Goal: Information Seeking & Learning: Learn about a topic

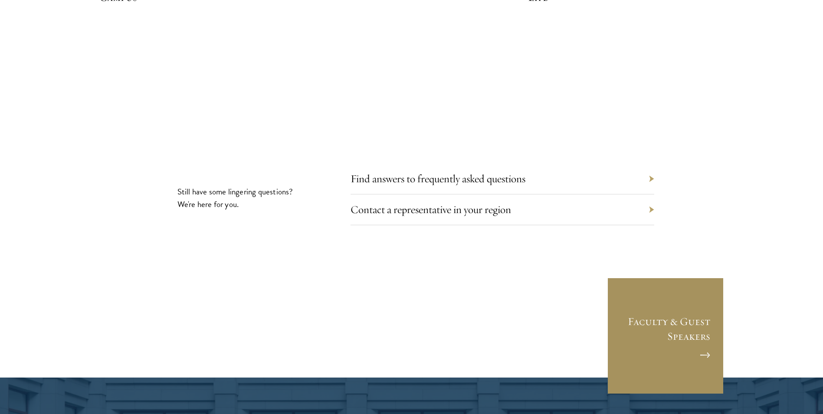
scroll to position [2822, 0]
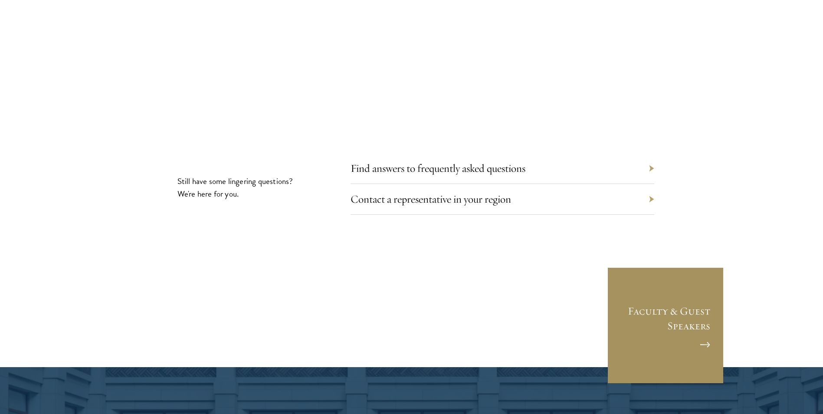
click at [701, 279] on link "Faculty & Guest Speakers" at bounding box center [665, 325] width 117 height 117
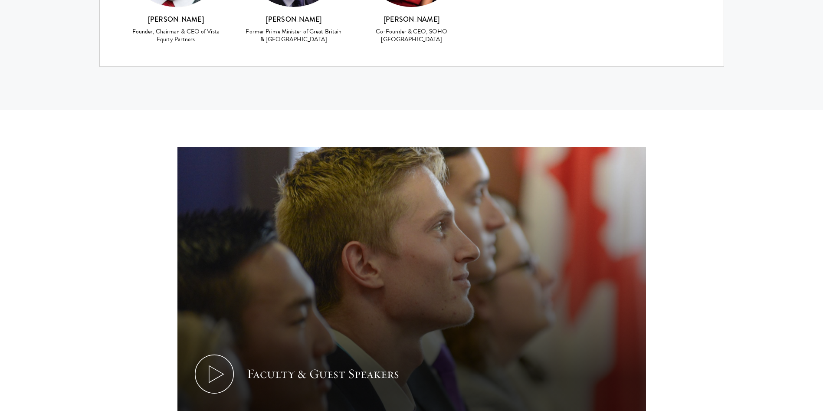
scroll to position [4080, 0]
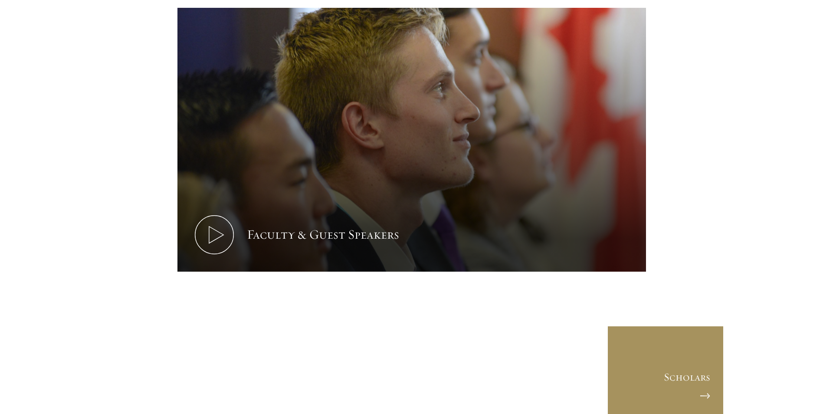
click at [655, 326] on link "Scholars" at bounding box center [665, 384] width 117 height 117
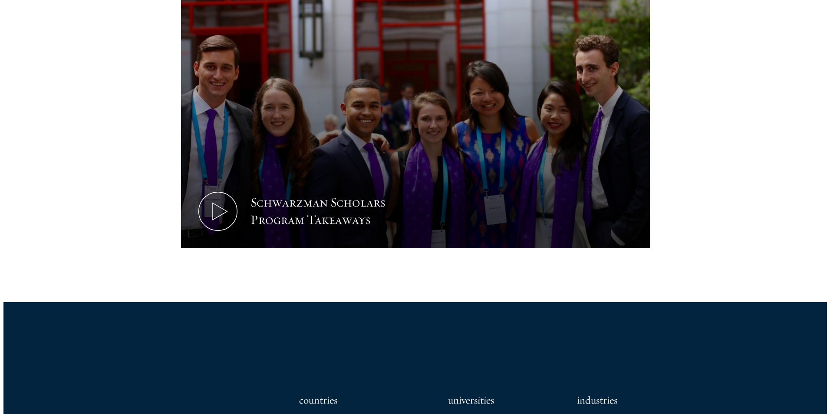
scroll to position [434, 0]
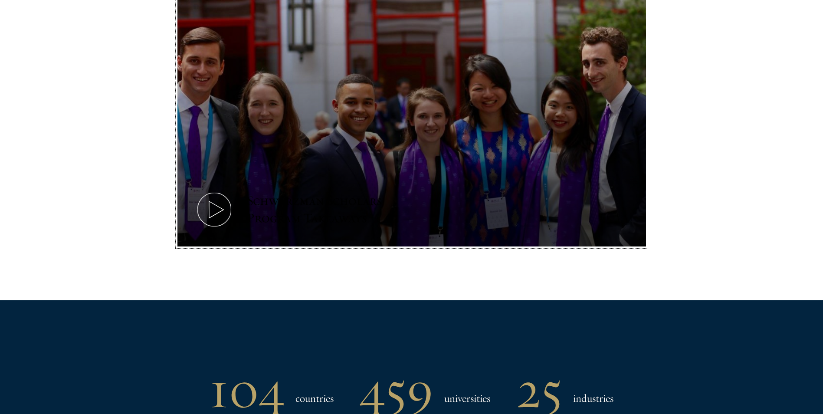
click at [607, 197] on button "Schwarzman Scholars Program Takeaways" at bounding box center [412, 115] width 469 height 264
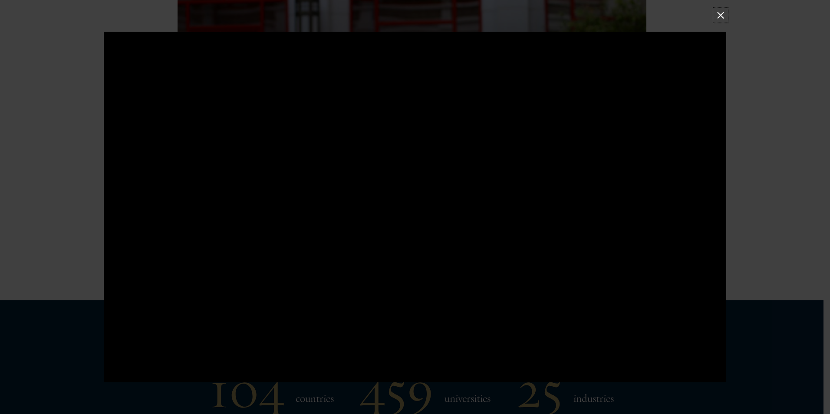
click at [716, 13] on button at bounding box center [720, 15] width 11 height 11
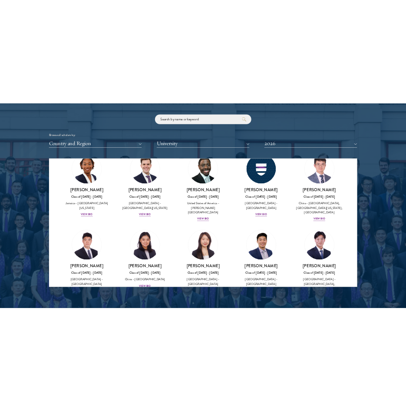
scroll to position [4127, 0]
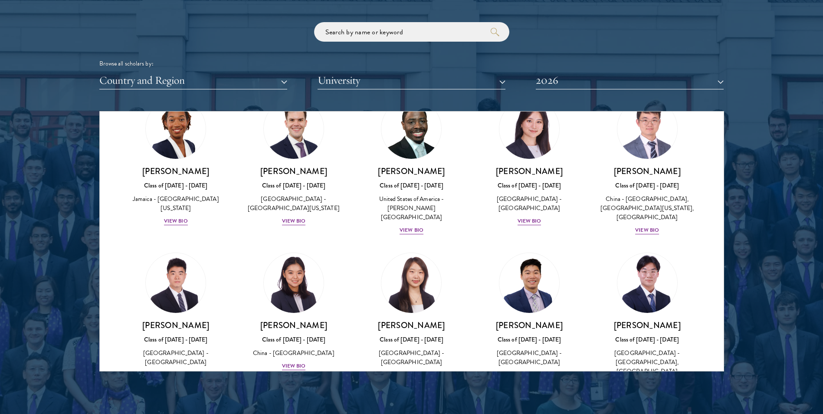
click at [780, 263] on div at bounding box center [411, 151] width 823 height 528
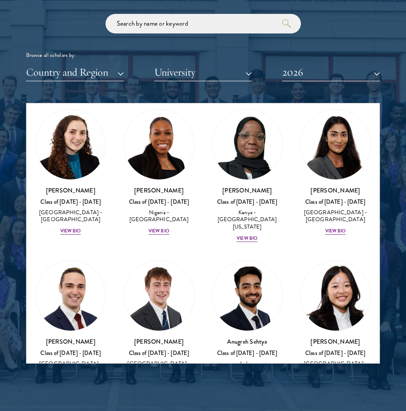
scroll to position [4171, 0]
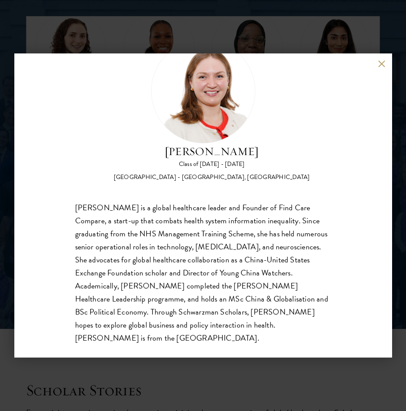
scroll to position [1172, 0]
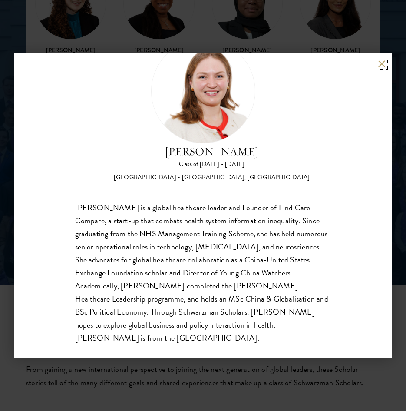
click at [379, 66] on button at bounding box center [381, 63] width 7 height 7
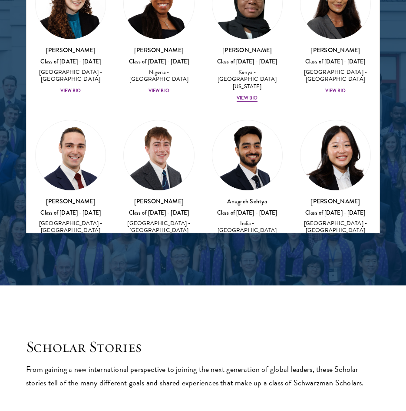
click at [332, 404] on div "View Bio" at bounding box center [335, 407] width 21 height 7
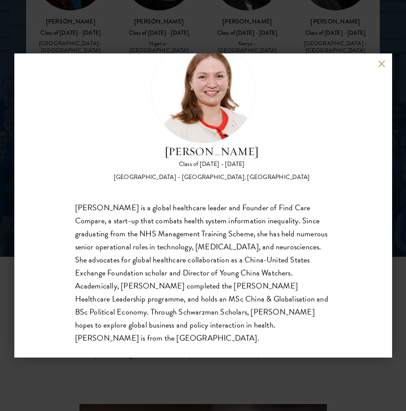
scroll to position [1215, 0]
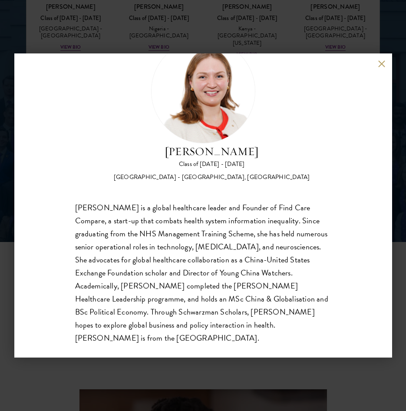
click at [383, 64] on button at bounding box center [381, 63] width 7 height 7
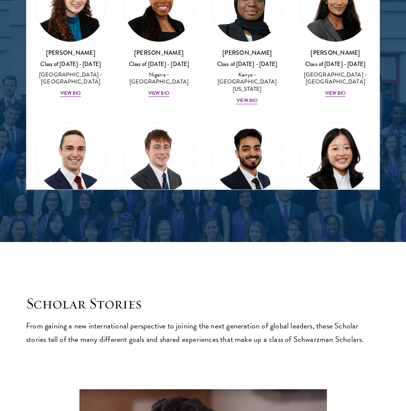
scroll to position [4084, 0]
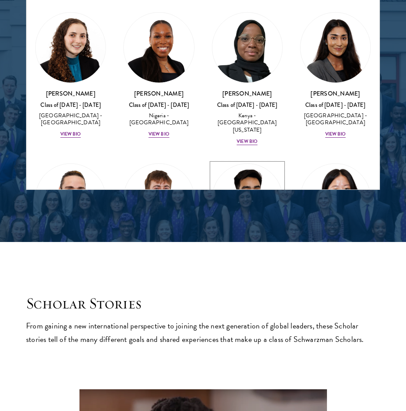
click at [254, 240] on div "Anugreh Sehtya Class of 2025 - 2026 India - SRM University View Bio" at bounding box center [247, 264] width 71 height 49
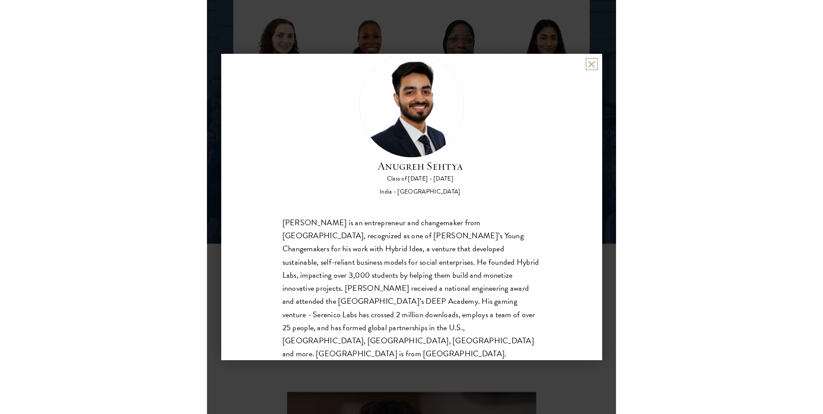
scroll to position [15, 0]
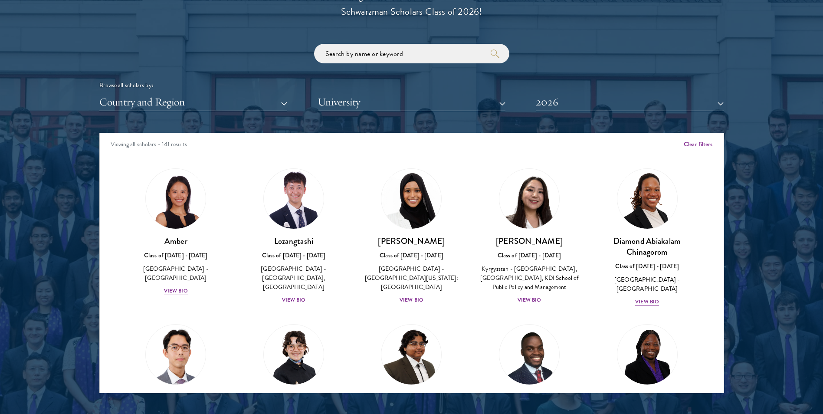
scroll to position [1042, 0]
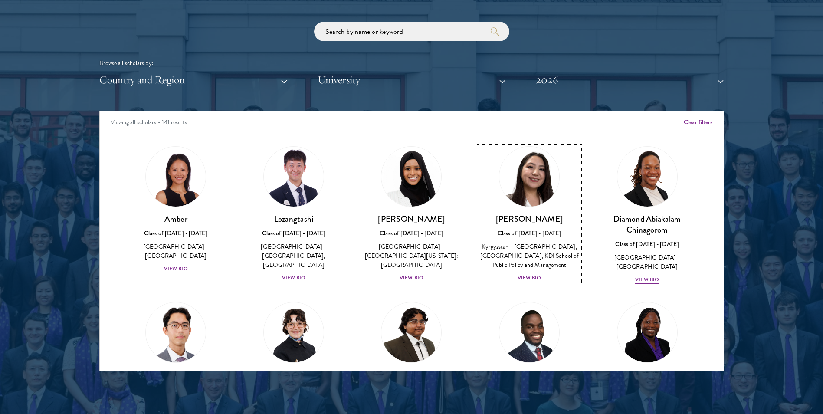
click at [530, 282] on div "Nurzada Abdivalieva Class of 2025 - 2026 Kyrgyzstan - American University of Ce…" at bounding box center [529, 248] width 101 height 69
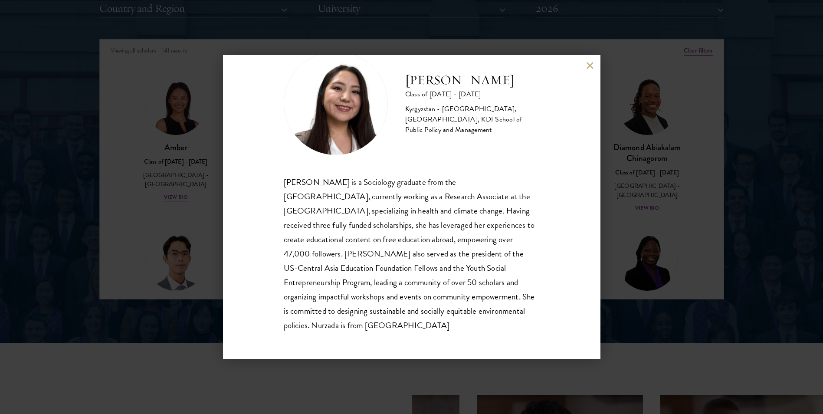
scroll to position [1129, 0]
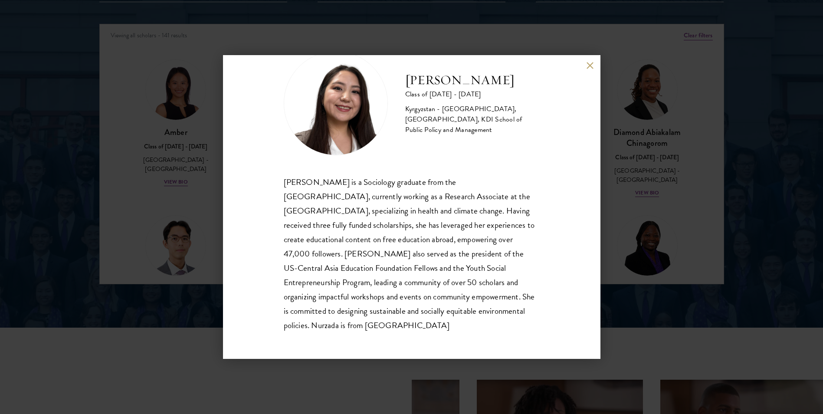
click at [590, 65] on button at bounding box center [590, 65] width 7 height 7
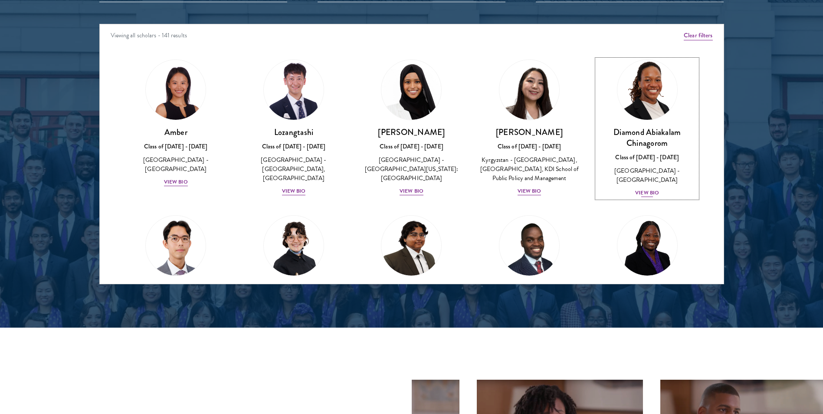
click at [635, 189] on div "View Bio" at bounding box center [647, 193] width 24 height 8
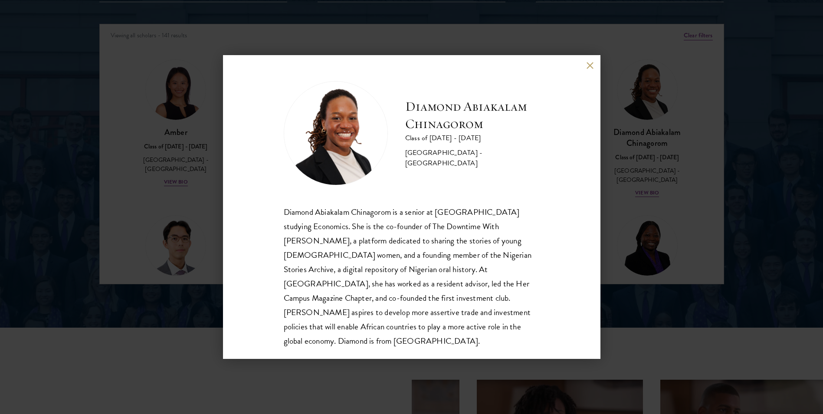
scroll to position [1, 0]
click at [679, 207] on div "Diamond Abiakalam Chinagorom Class of 2025 - 2026 Nigeria - Mount Holyoke Colle…" at bounding box center [411, 207] width 823 height 414
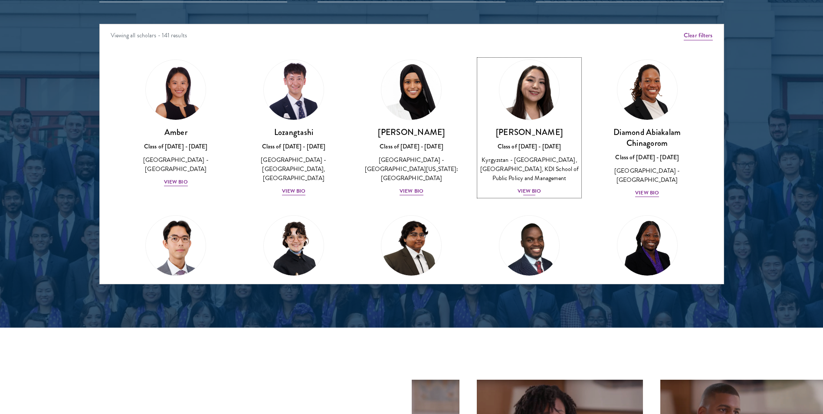
click at [518, 195] on div "View Bio" at bounding box center [530, 191] width 24 height 8
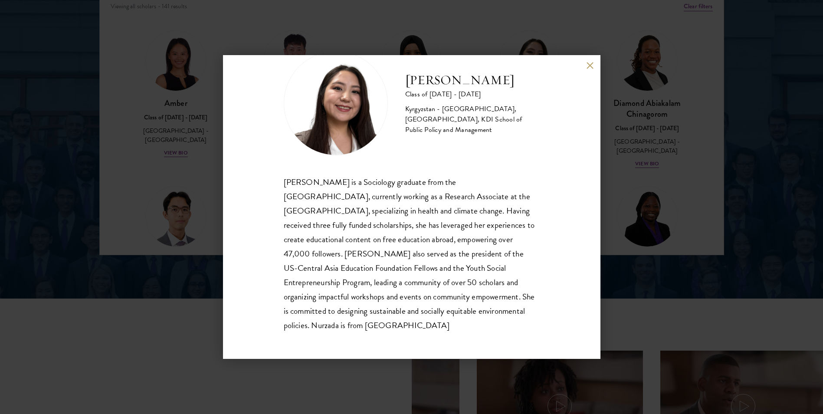
scroll to position [1172, 0]
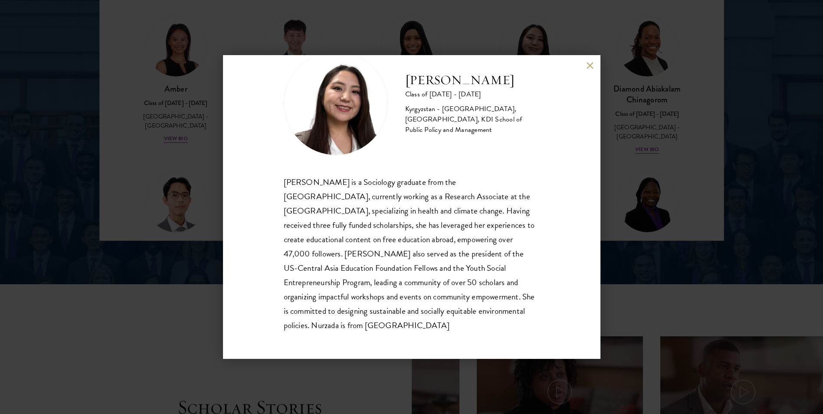
drag, startPoint x: 361, startPoint y: 325, endPoint x: 281, endPoint y: 180, distance: 165.3
click at [281, 180] on div "Nurzada Abdivalieva Class of 2025 - 2026 Kyrgyzstan - American University of Ce…" at bounding box center [412, 207] width 378 height 304
drag, startPoint x: 281, startPoint y: 180, endPoint x: 316, endPoint y: 194, distance: 37.6
copy div "Nurzada Abdivalieva is a Sociology graduate from the University of Cambridge, c…"
click at [712, 160] on div "Nurzada Abdivalieva Class of 2025 - 2026 Kyrgyzstan - American University of Ce…" at bounding box center [411, 207] width 823 height 414
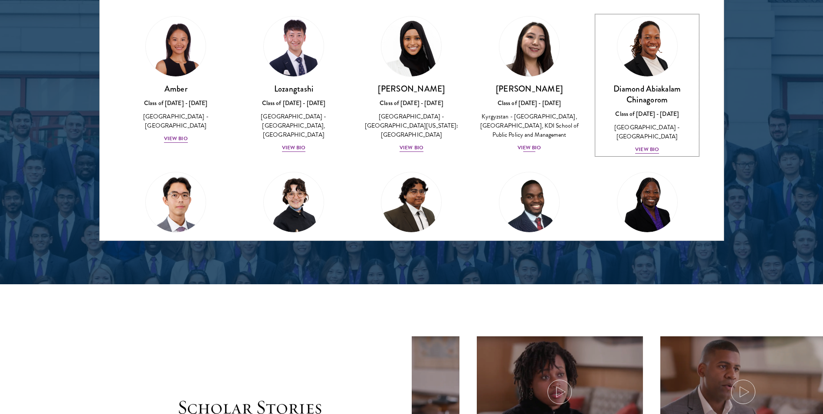
scroll to position [43, 0]
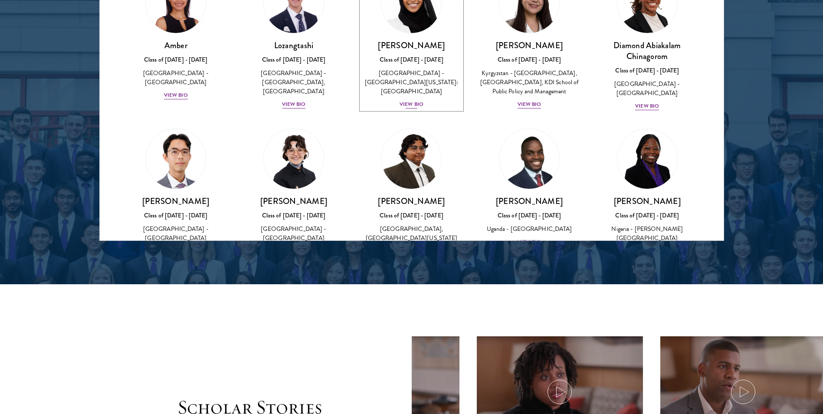
click at [411, 100] on div "Samia Abdi Class of 2025 - 2026 United States of America - University of Minnes…" at bounding box center [412, 74] width 101 height 69
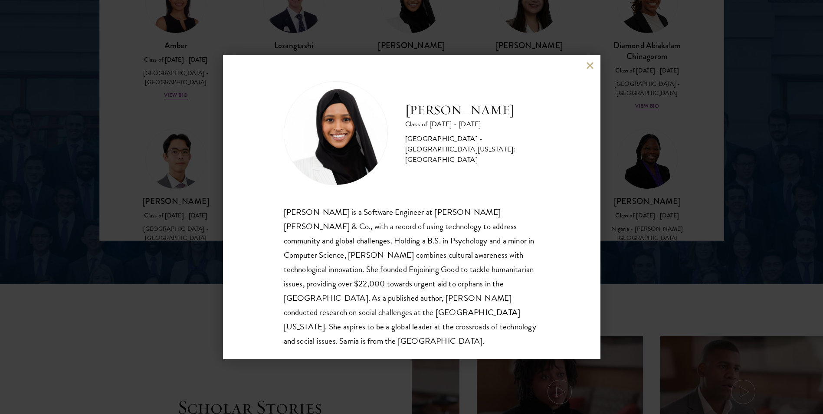
click at [593, 64] on button at bounding box center [590, 65] width 7 height 7
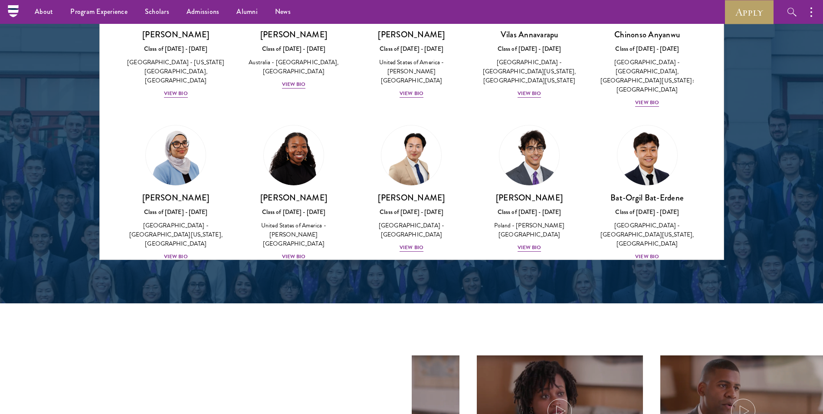
scroll to position [382, 0]
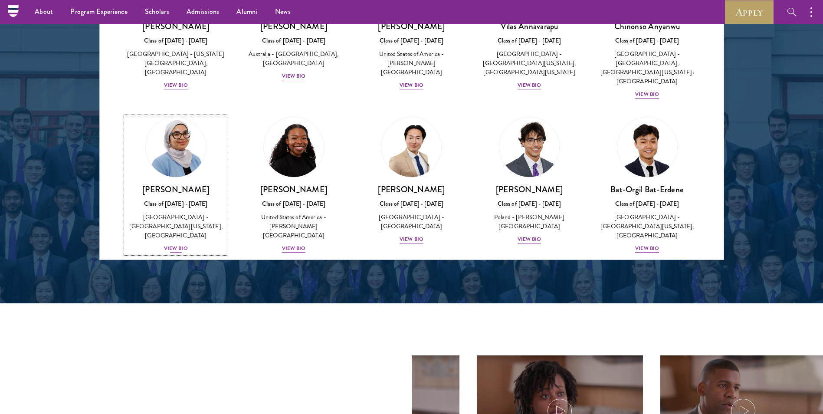
click at [185, 244] on div "View Bio" at bounding box center [176, 248] width 24 height 8
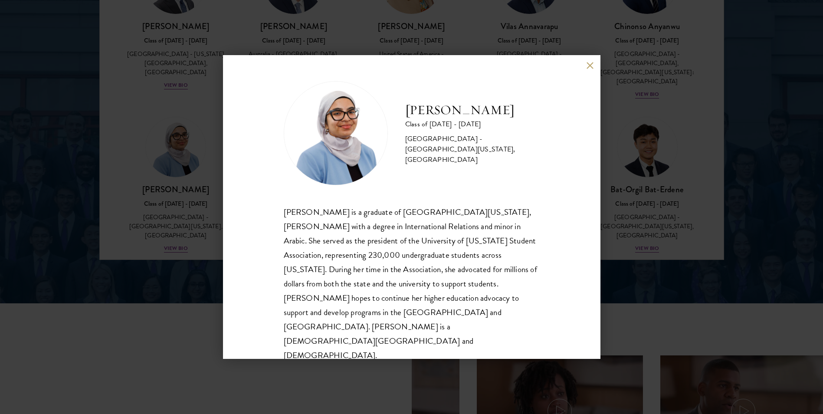
scroll to position [1196, 0]
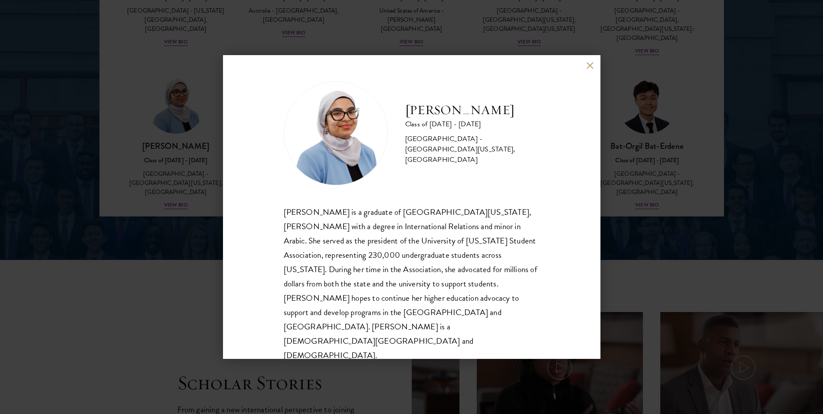
click at [594, 72] on div "Celene Aridin Class of 2025 - 2026 United States of America - University of Cal…" at bounding box center [412, 207] width 378 height 304
click at [589, 69] on button at bounding box center [590, 65] width 7 height 7
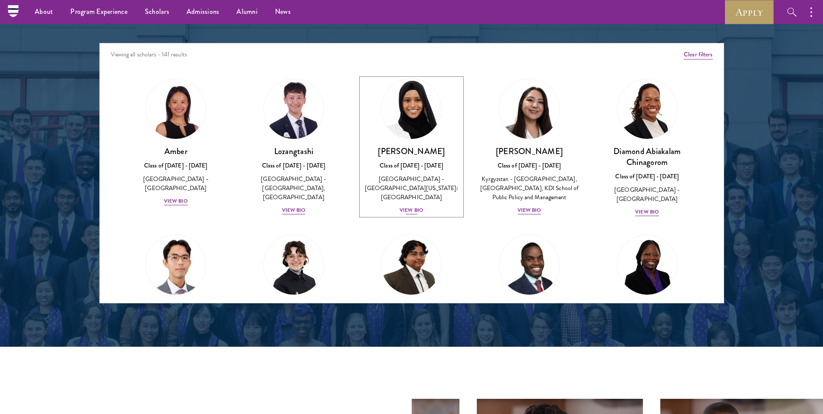
click at [404, 206] on div "View Bio" at bounding box center [412, 210] width 24 height 8
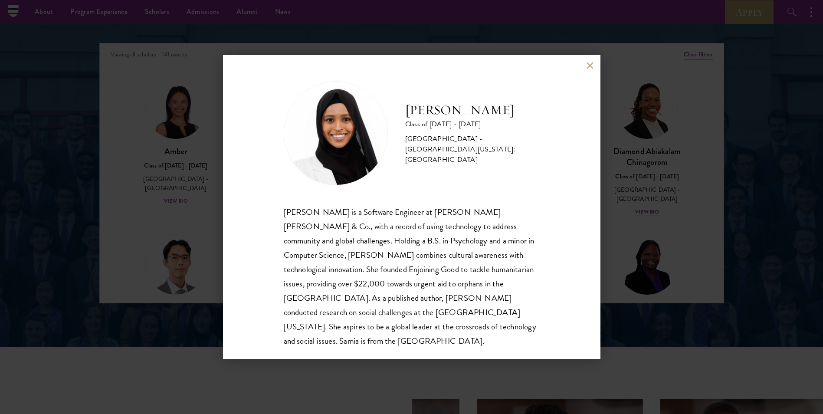
click at [589, 65] on button at bounding box center [590, 65] width 7 height 7
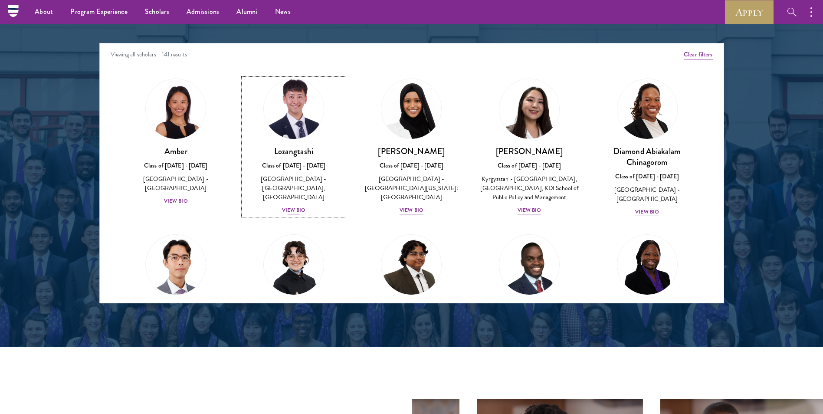
click at [302, 206] on div "View Bio" at bounding box center [294, 210] width 24 height 8
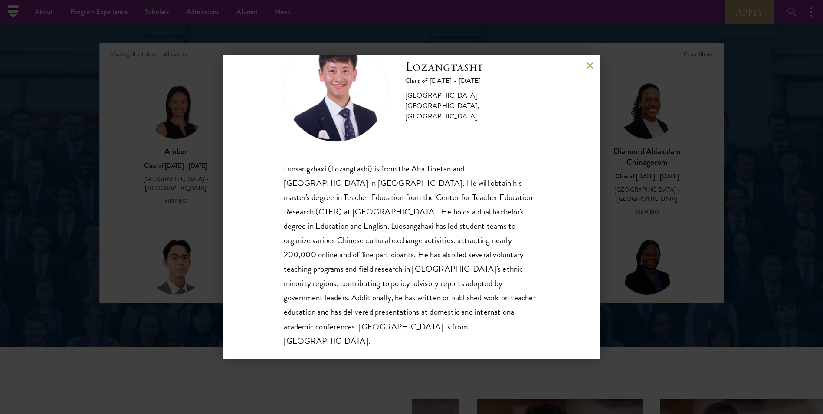
scroll to position [44, 0]
click at [692, 200] on div "Lozangtashi Class of 2025 - 2026 China - South-Central Minzu University, Beijin…" at bounding box center [411, 207] width 823 height 414
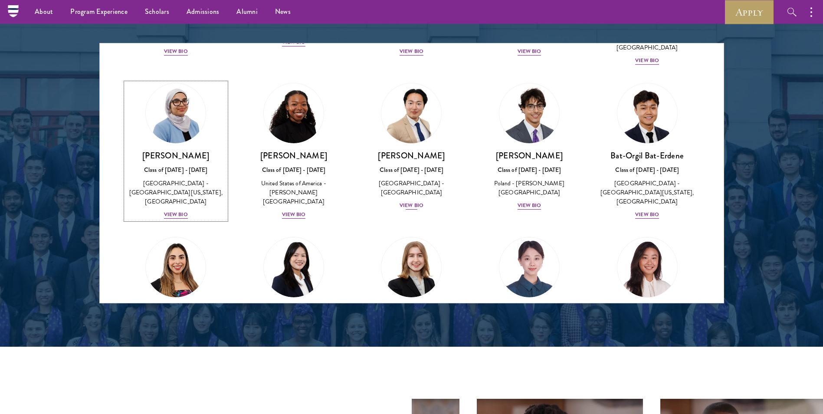
scroll to position [475, 0]
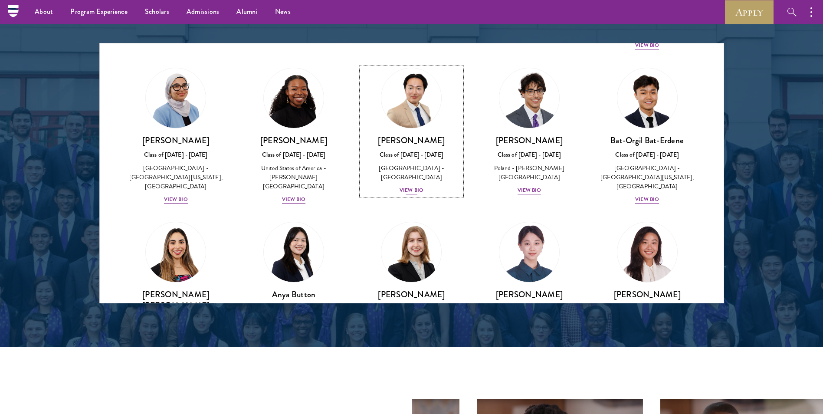
click at [411, 186] on div "View Bio" at bounding box center [412, 190] width 24 height 8
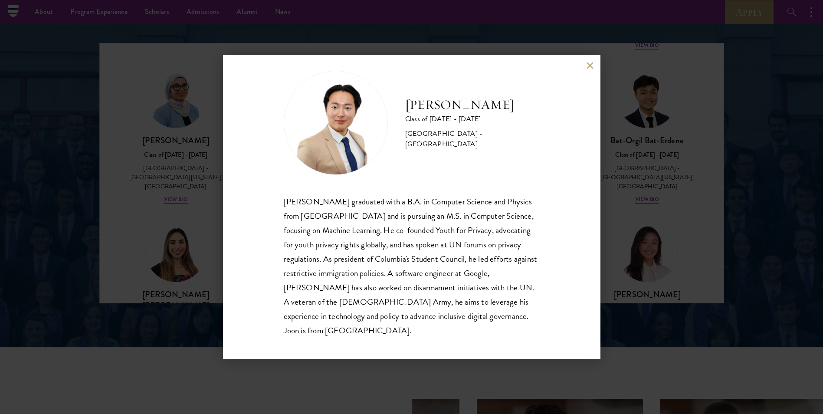
scroll to position [15, 0]
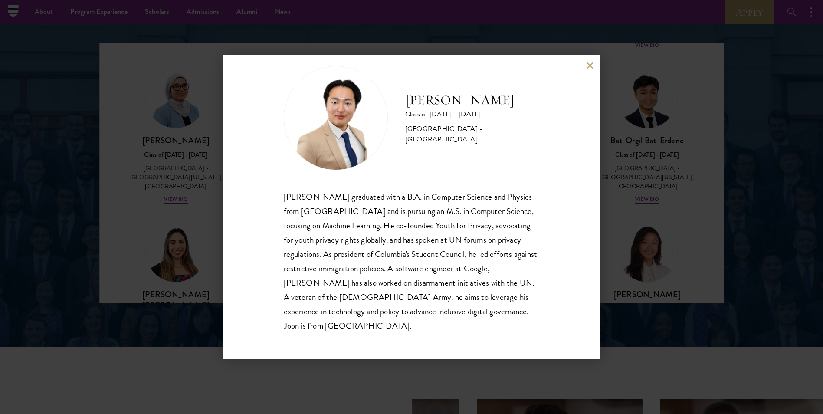
click at [592, 69] on div "Joon Baek Class of 2025 - 2026 South Korea - Columbia University Beom Joon Baek…" at bounding box center [412, 207] width 378 height 304
click at [585, 68] on div "Joon Baek Class of 2025 - 2026 South Korea - Columbia University Beom Joon Baek…" at bounding box center [412, 207] width 378 height 304
click at [589, 63] on button at bounding box center [590, 65] width 7 height 7
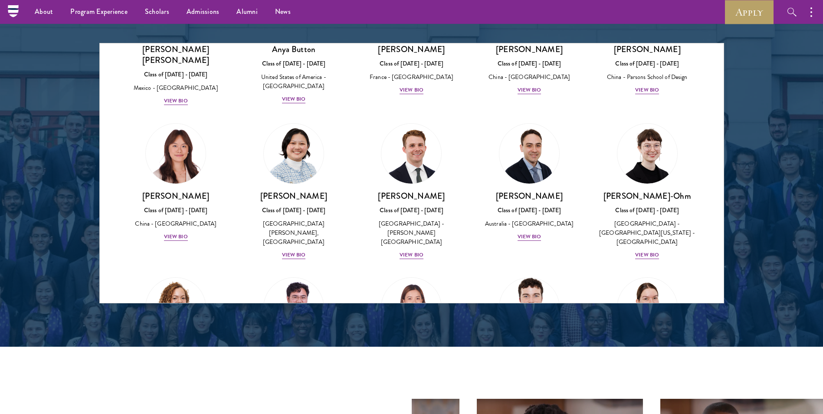
scroll to position [735, 0]
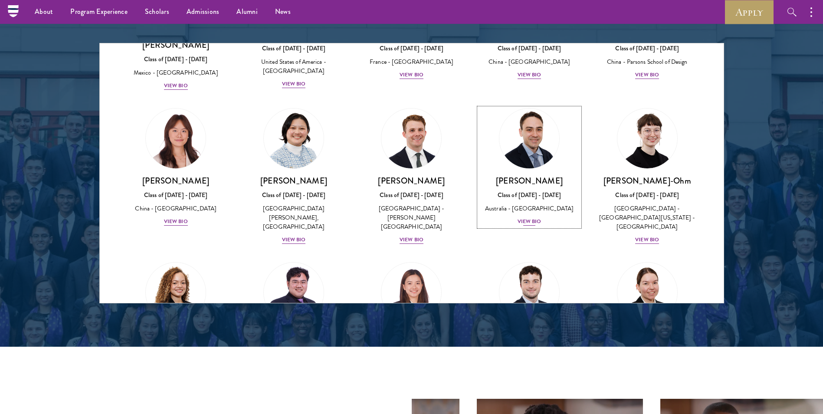
click at [524, 217] on div "View Bio" at bounding box center [530, 221] width 24 height 8
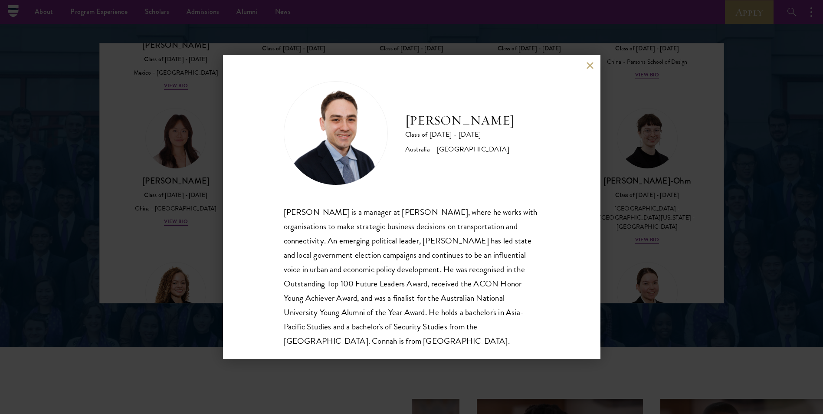
click at [593, 68] on button at bounding box center [590, 65] width 7 height 7
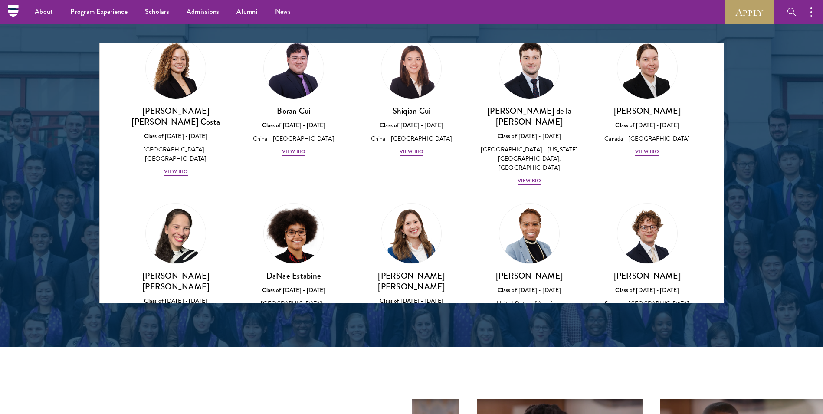
scroll to position [996, 0]
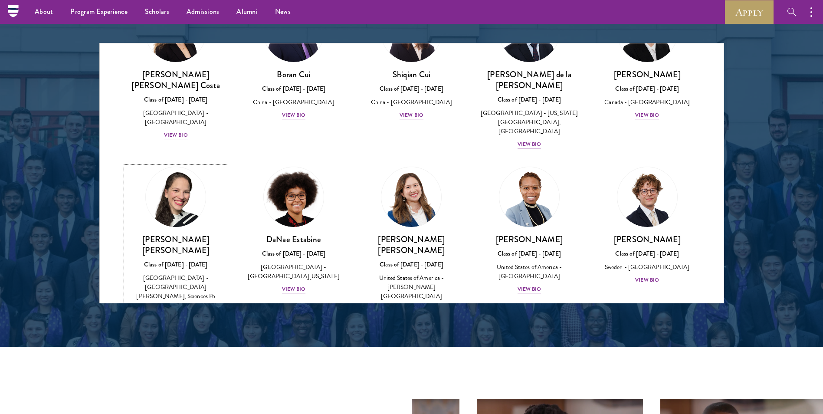
click at [180, 305] on div "View Bio" at bounding box center [176, 309] width 24 height 8
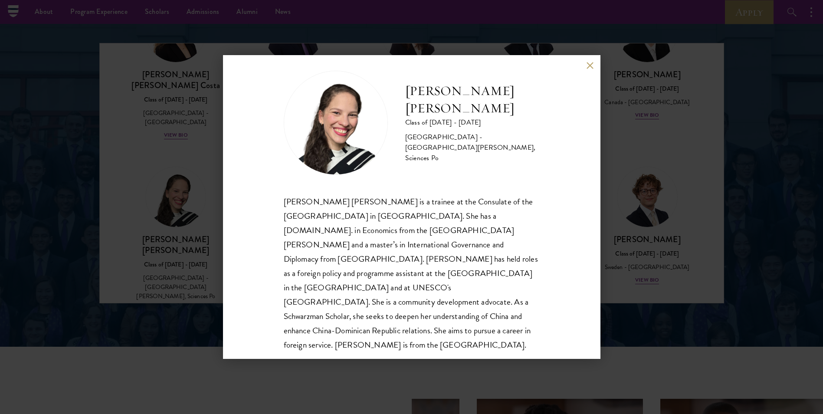
scroll to position [15, 0]
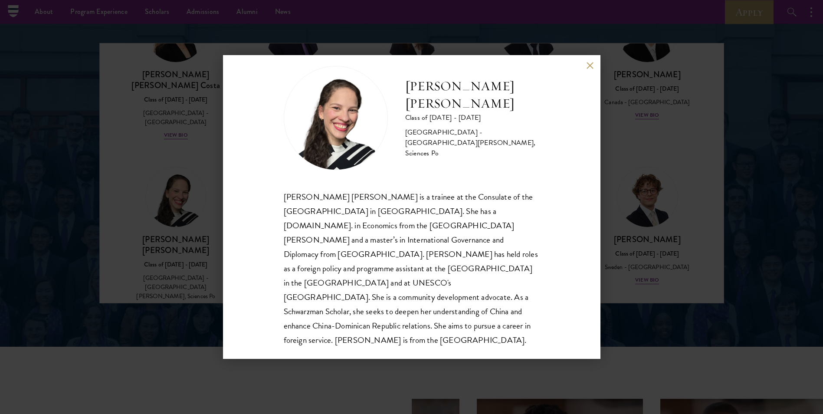
click at [585, 63] on div "Daniela Espinal Fondeur Class of 2025 - 2026 Dominican Republic - Universidad A…" at bounding box center [412, 207] width 378 height 304
click at [592, 65] on button at bounding box center [590, 65] width 7 height 7
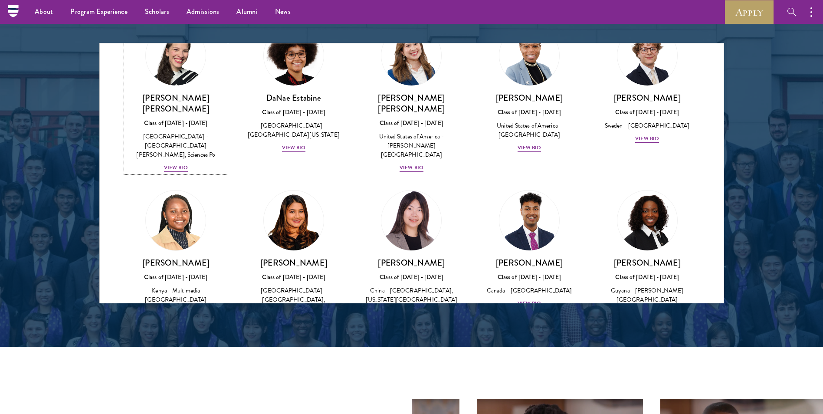
scroll to position [1169, 0]
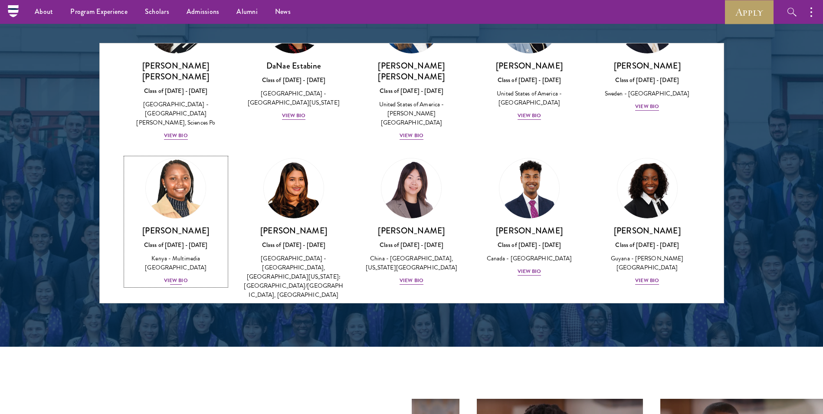
click at [174, 277] on div "View Bio" at bounding box center [176, 281] width 24 height 8
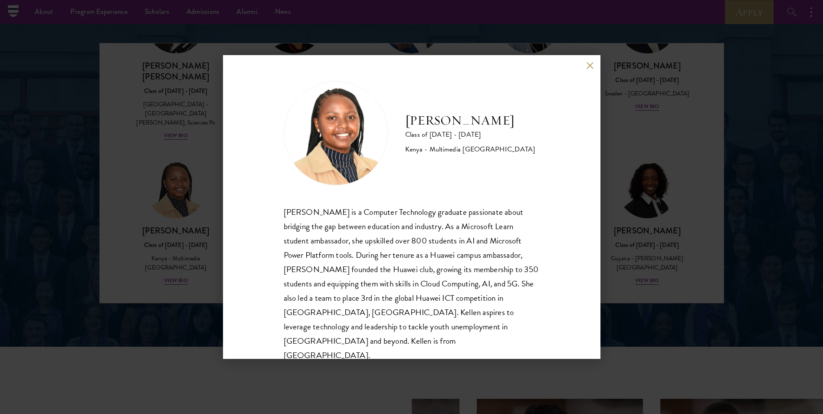
click at [590, 66] on button at bounding box center [590, 65] width 7 height 7
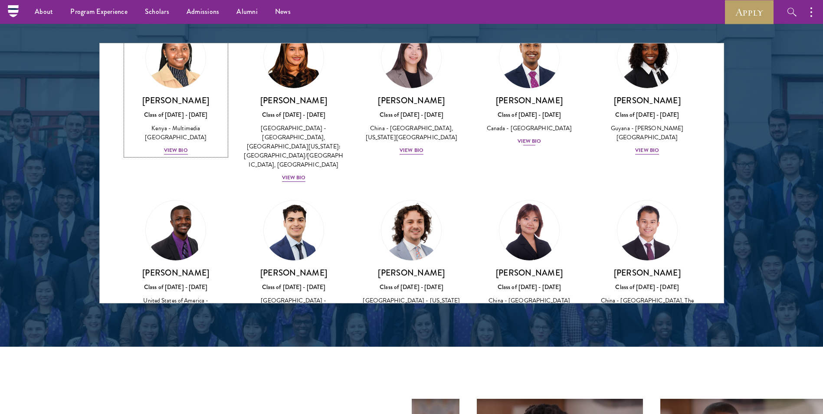
scroll to position [1343, 0]
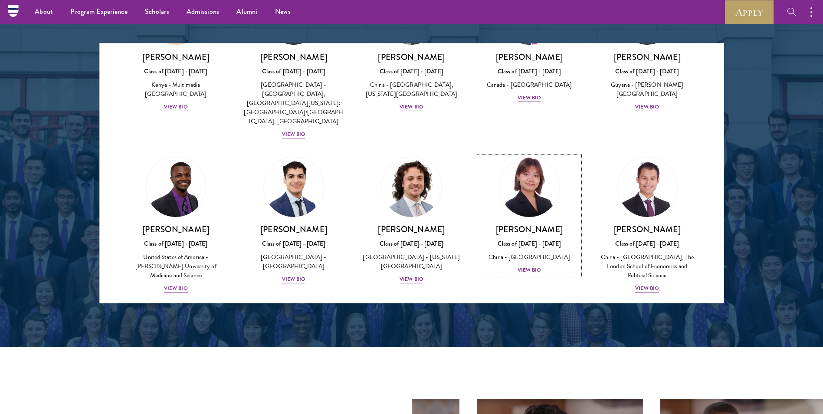
click at [522, 224] on div "Cynthia He Class of 2025 - 2026 China - Tsinghua University View Bio" at bounding box center [529, 249] width 101 height 51
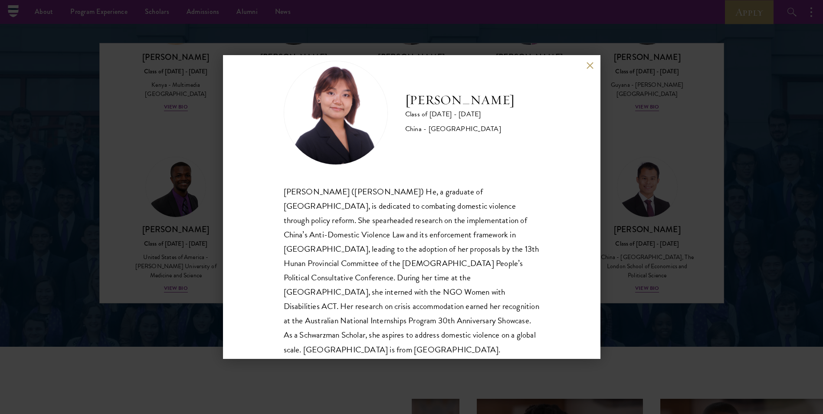
scroll to position [30, 0]
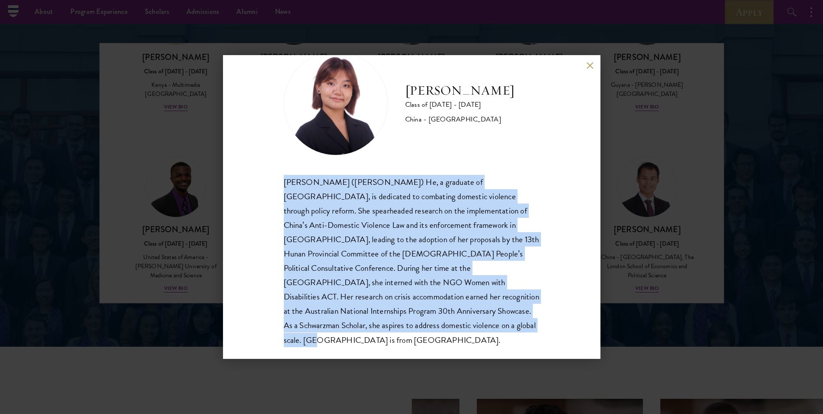
drag, startPoint x: 383, startPoint y: 323, endPoint x: 266, endPoint y: 171, distance: 191.9
click at [266, 171] on div "Cynthia He Class of 2025 - 2026 China - Tsinghua University Yuqing (Cynthia) He…" at bounding box center [412, 207] width 378 height 304
drag, startPoint x: 266, startPoint y: 171, endPoint x: 341, endPoint y: 194, distance: 78.4
copy div "Yuqing (Cynthia) He, a graduate of Tsinghua University, is dedicated to combati…"
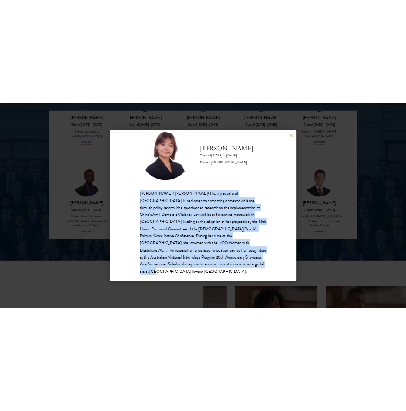
scroll to position [1153, 0]
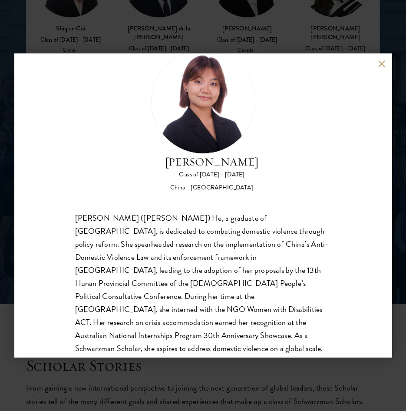
click at [382, 68] on div "Cynthia He Class of 2025 - 2026 China - Tsinghua University Yuqing (Cynthia) He…" at bounding box center [203, 205] width 378 height 304
click at [381, 63] on button at bounding box center [381, 63] width 7 height 7
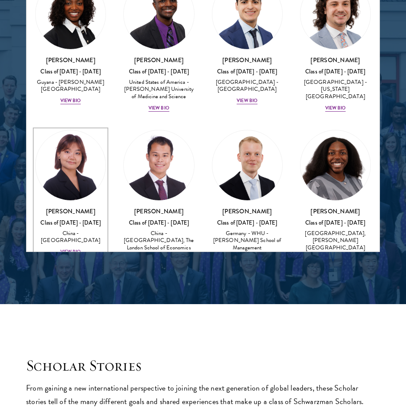
scroll to position [1833, 0]
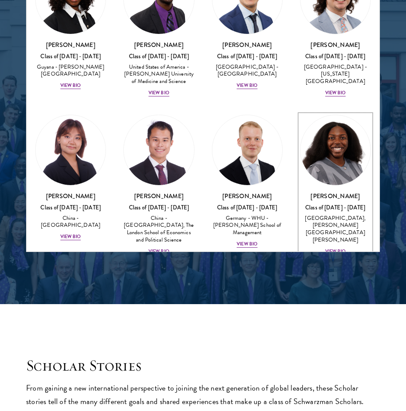
click at [334, 248] on div "View Bio" at bounding box center [335, 251] width 21 height 7
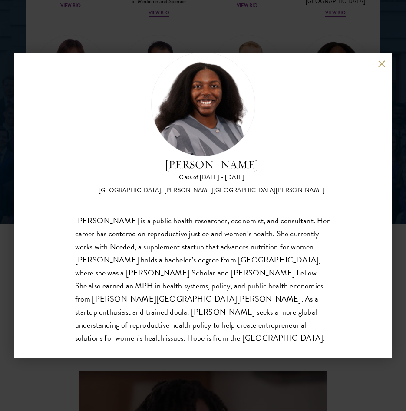
scroll to position [1240, 0]
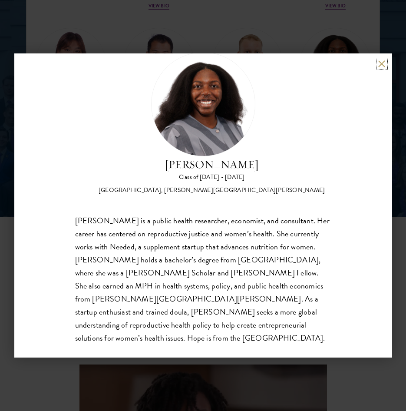
click at [382, 66] on button at bounding box center [381, 63] width 7 height 7
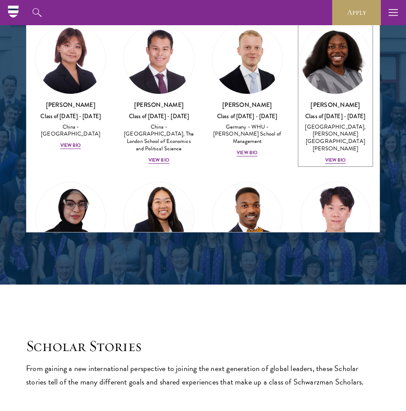
scroll to position [1920, 0]
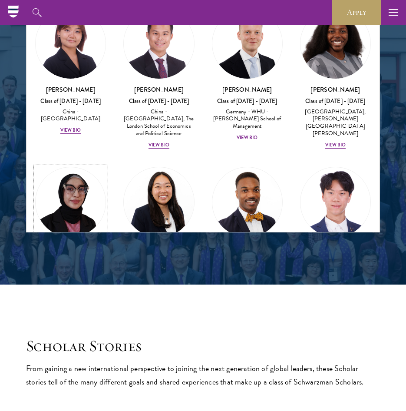
click at [65, 285] on div "View Bio" at bounding box center [70, 288] width 21 height 7
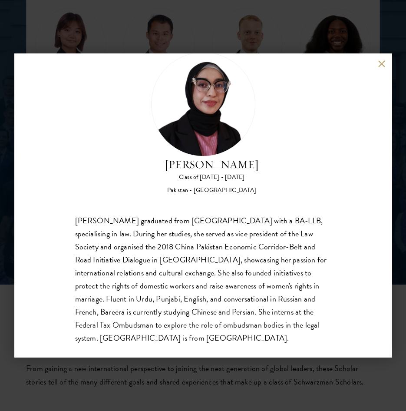
scroll to position [1216, 0]
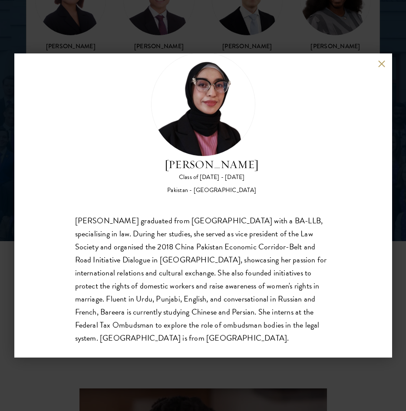
click at [383, 67] on button at bounding box center [381, 63] width 7 height 7
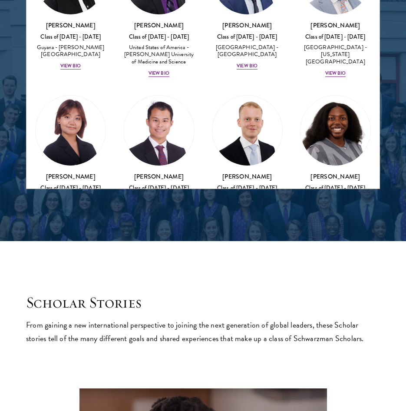
scroll to position [1746, 0]
